Goal: Use online tool/utility: Utilize a website feature to perform a specific function

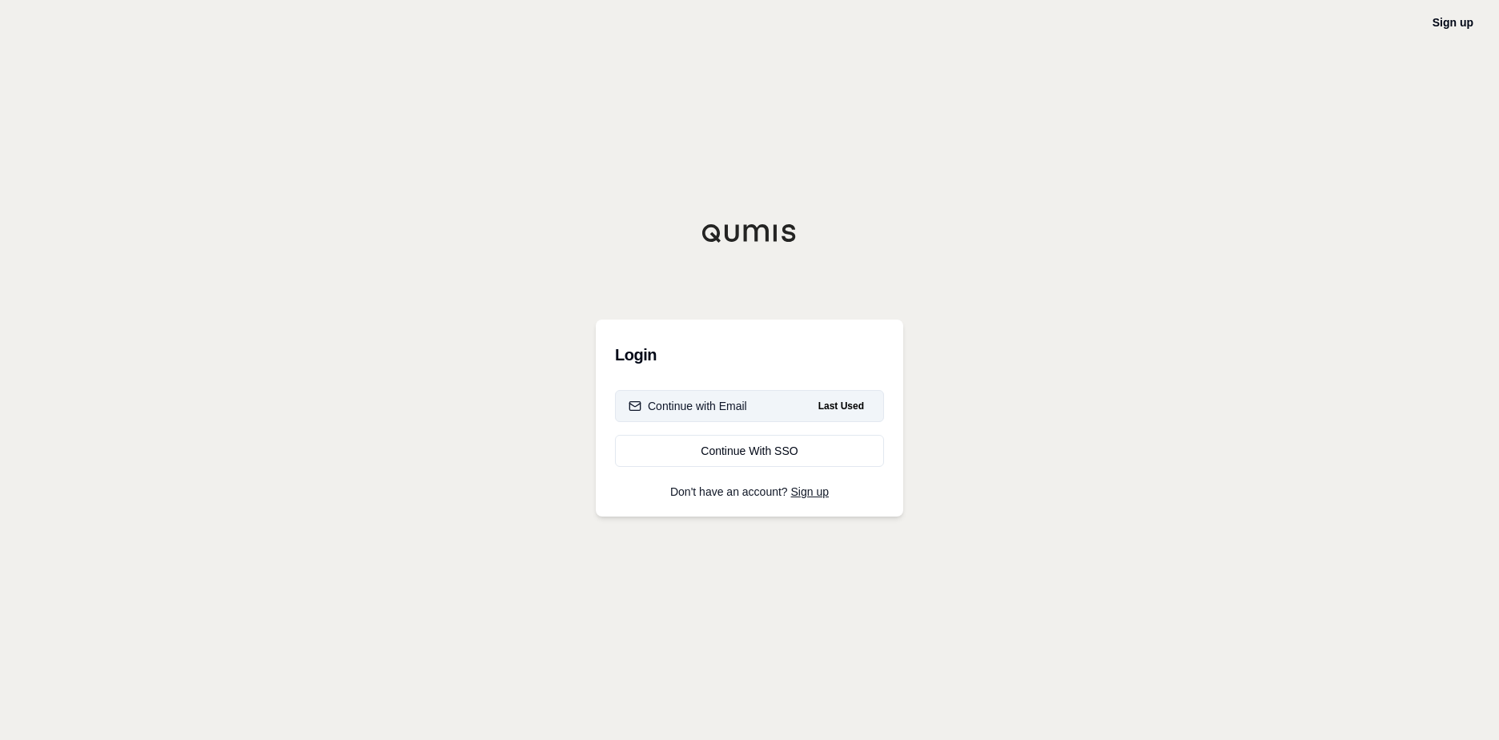
click at [693, 397] on button "Continue with Email Last Used" at bounding box center [749, 406] width 269 height 32
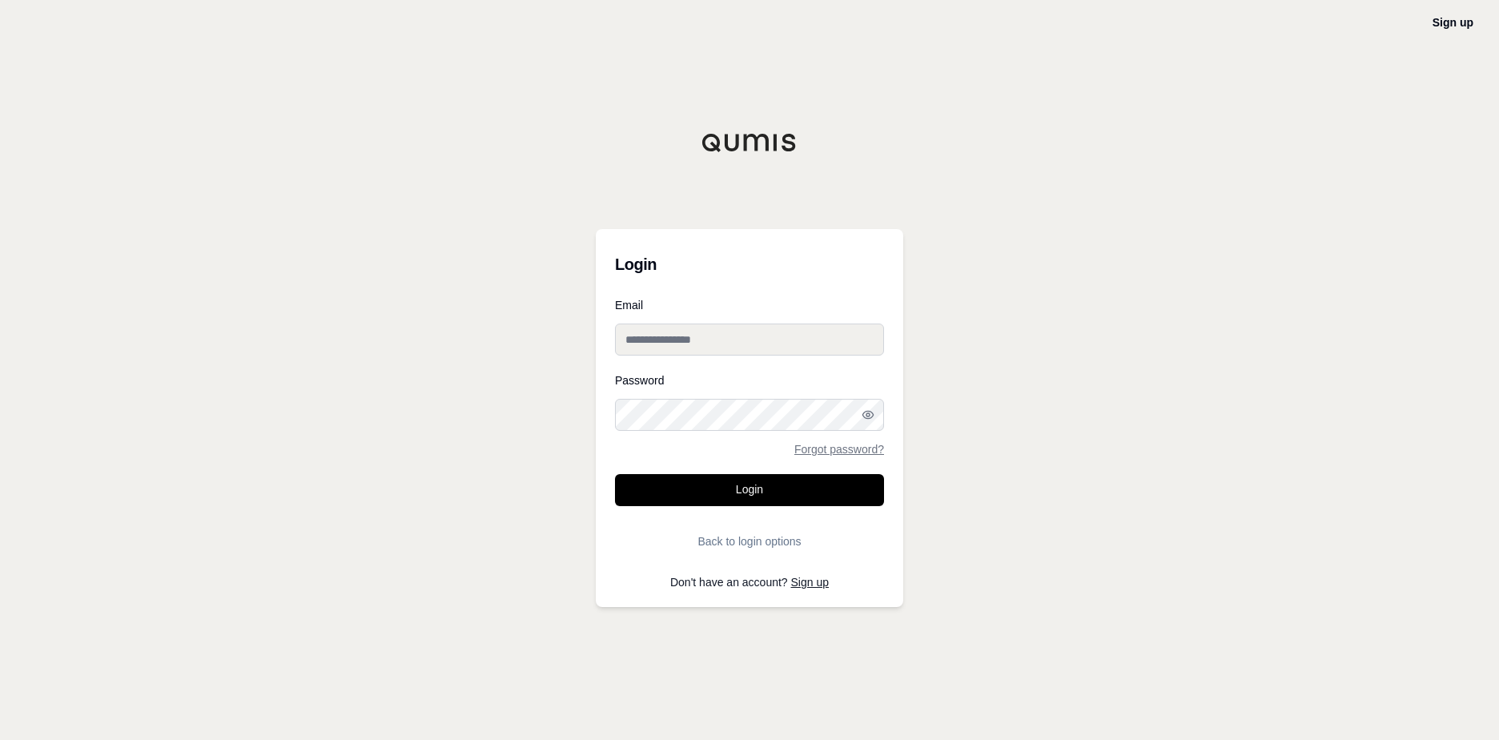
type input "**********"
click at [739, 491] on button "Login" at bounding box center [749, 490] width 269 height 32
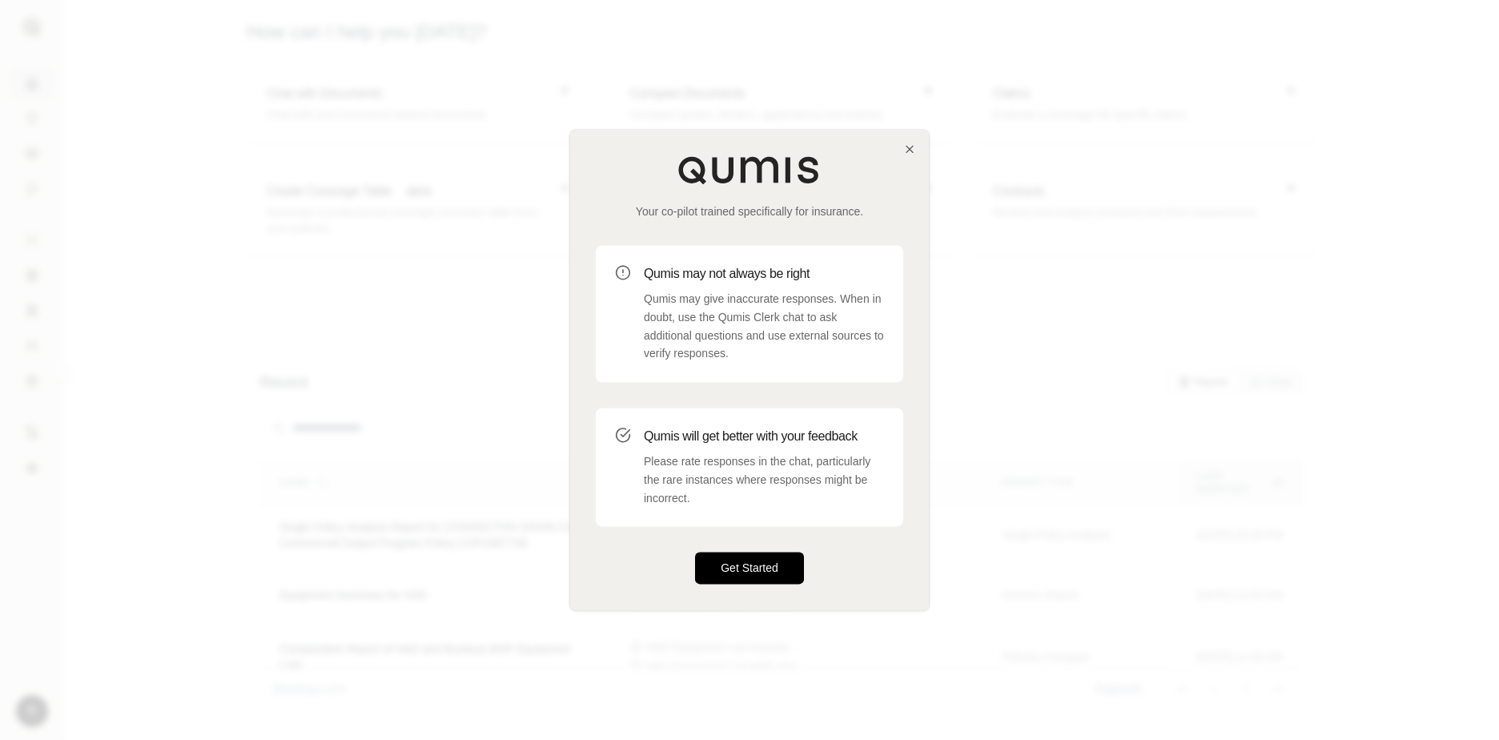
click at [741, 575] on button "Get Started" at bounding box center [749, 568] width 109 height 32
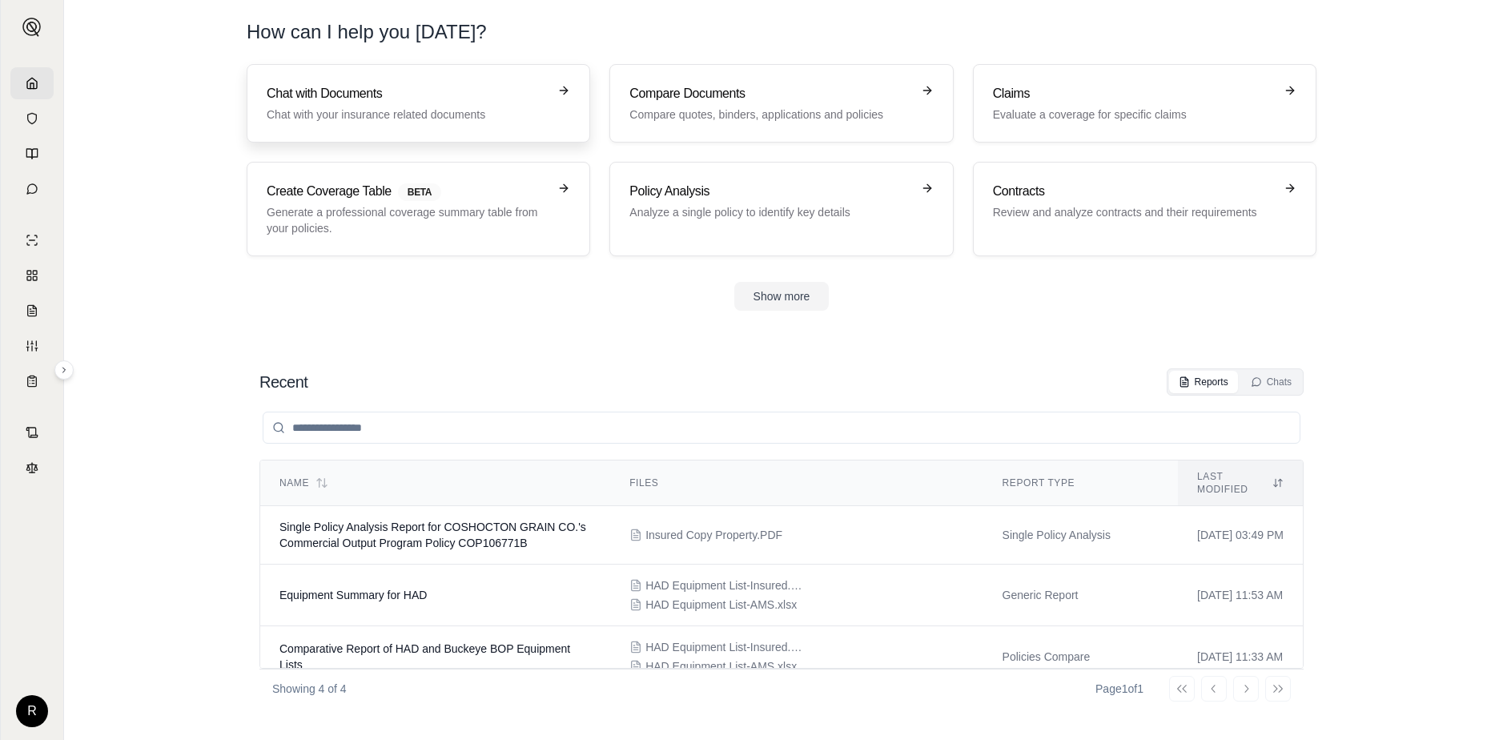
click at [351, 118] on p "Chat with your insurance related documents" at bounding box center [407, 114] width 281 height 16
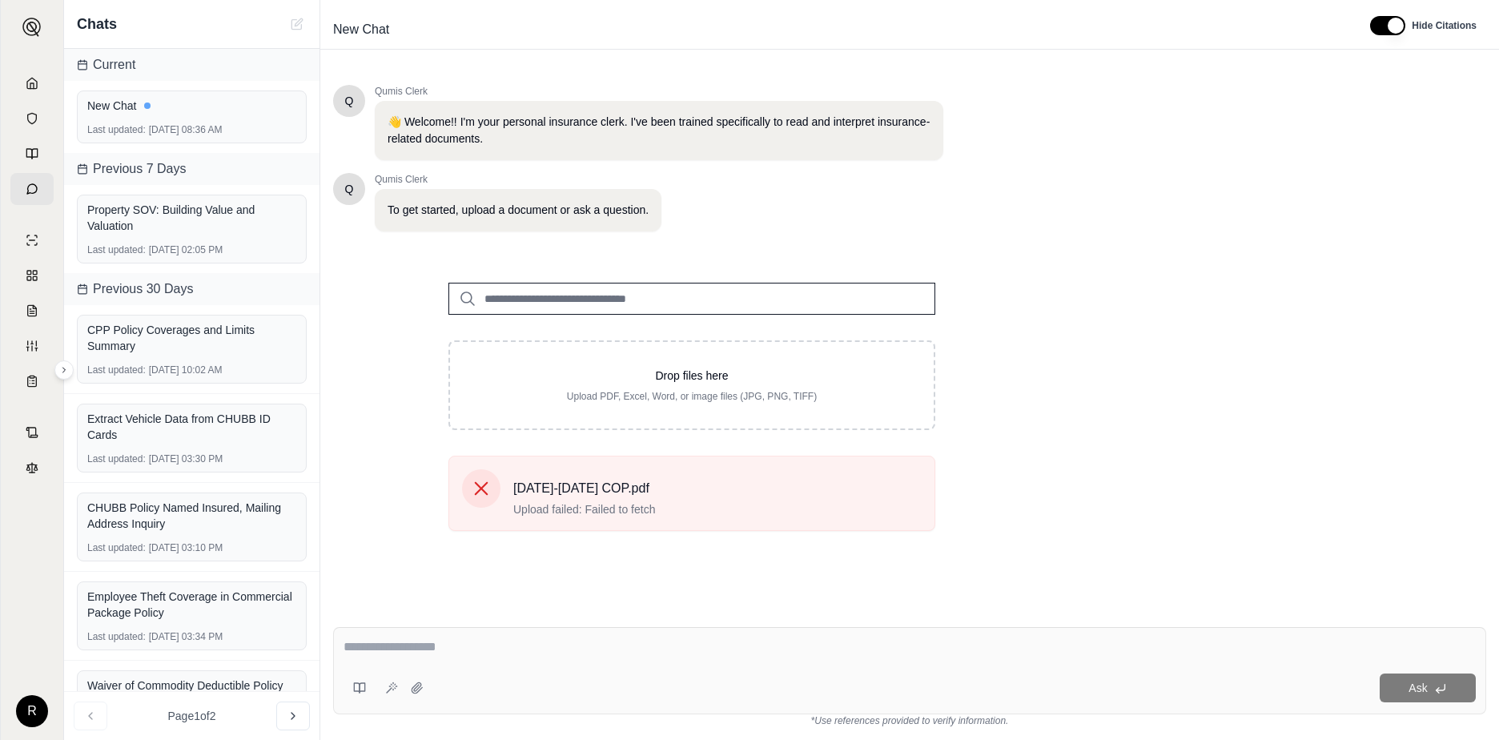
drag, startPoint x: 849, startPoint y: 468, endPoint x: 1416, endPoint y: 391, distance: 572.1
click at [1013, 447] on div "Drop files here Upload PDF, Excel, Word, or image files (JPG, PNG, TIFF) [DATE]…" at bounding box center [691, 400] width 717 height 287
